Goal: Information Seeking & Learning: Learn about a topic

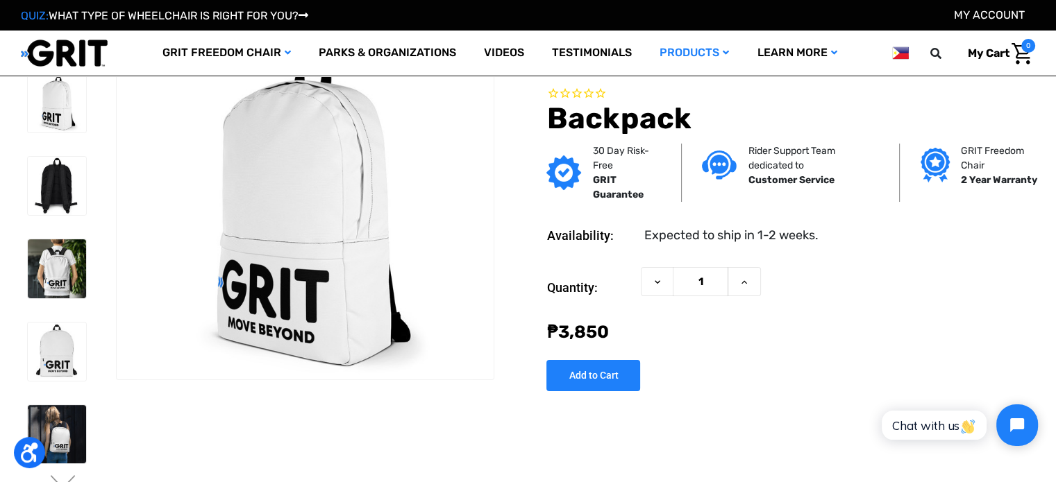
scroll to position [1, 0]
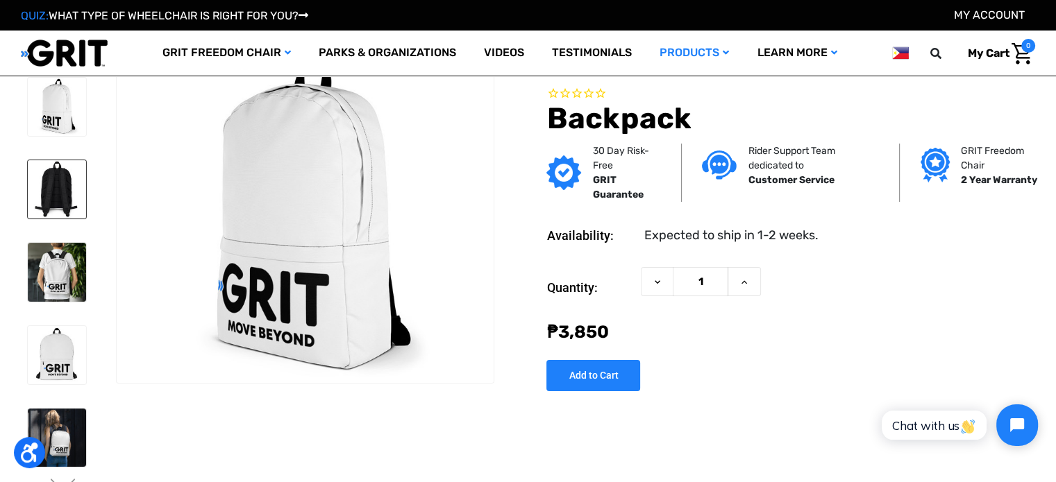
click at [60, 196] on img at bounding box center [57, 189] width 58 height 58
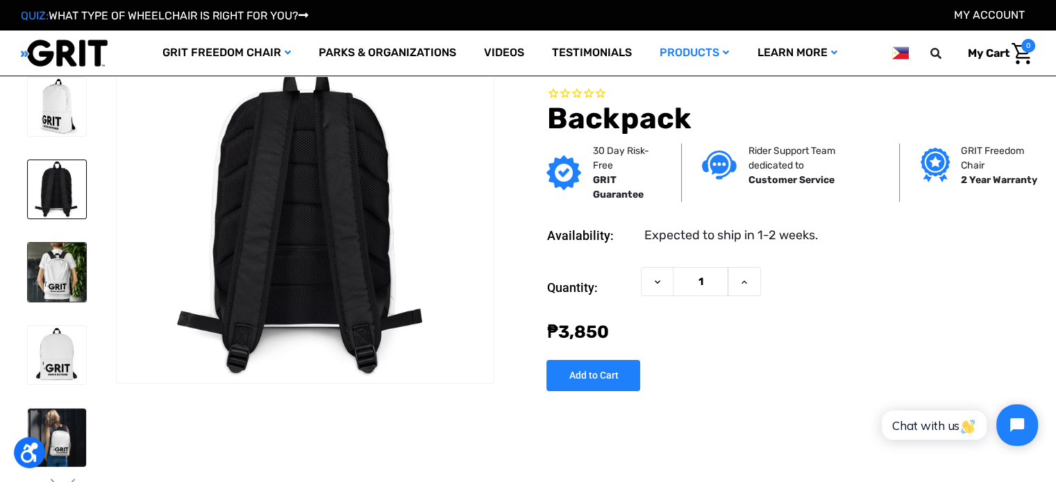
drag, startPoint x: 60, startPoint y: 199, endPoint x: 56, endPoint y: 285, distance: 85.5
drag, startPoint x: 56, startPoint y: 285, endPoint x: 53, endPoint y: 348, distance: 63.9
click at [55, 133] on img at bounding box center [57, 107] width 58 height 58
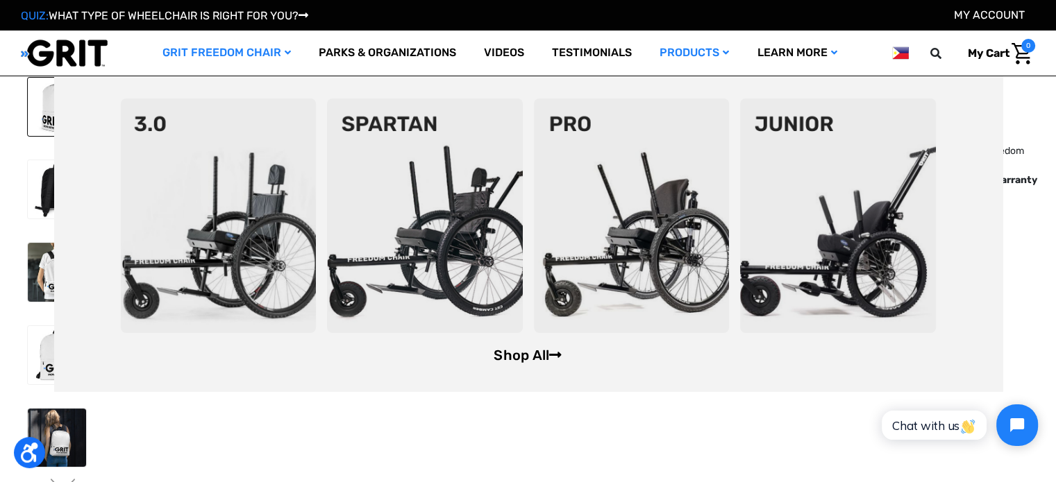
click at [507, 353] on link "Shop All" at bounding box center [527, 355] width 68 height 17
